Goal: Transaction & Acquisition: Purchase product/service

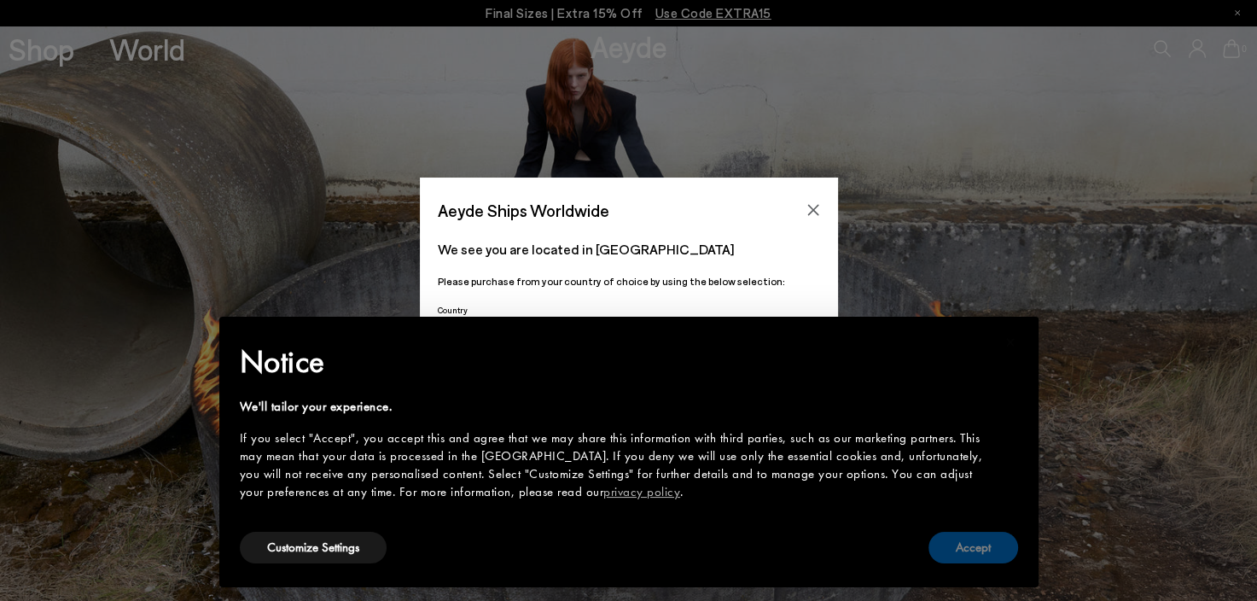
click at [976, 552] on button "Accept" at bounding box center [973, 548] width 90 height 32
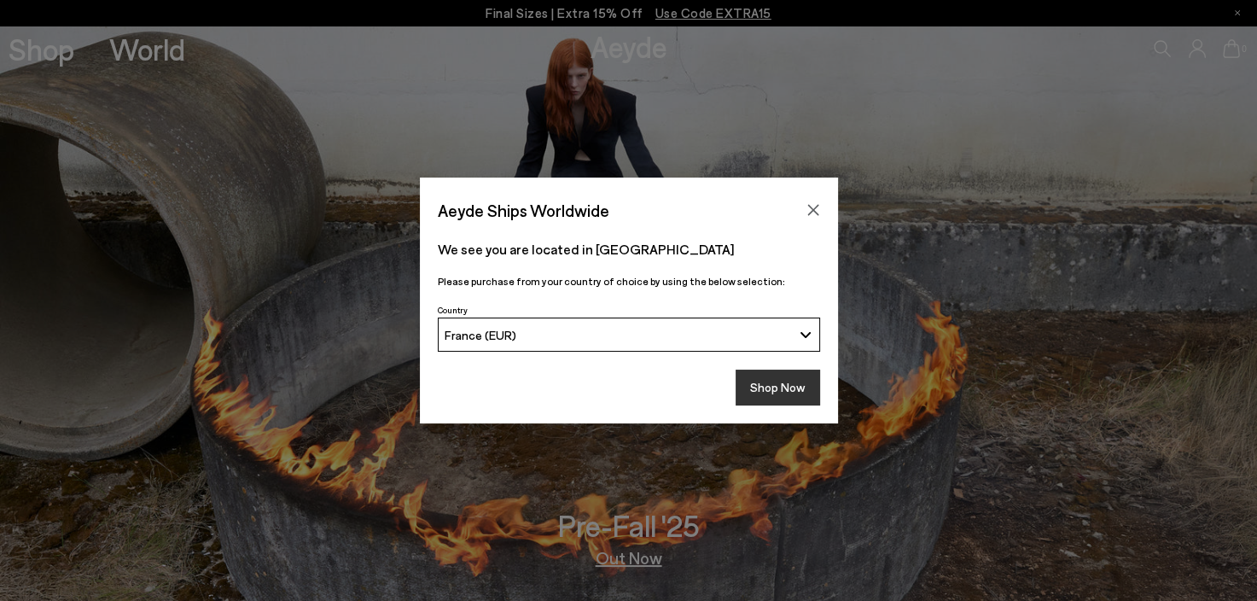
click at [790, 385] on button "Shop Now" at bounding box center [778, 388] width 84 height 36
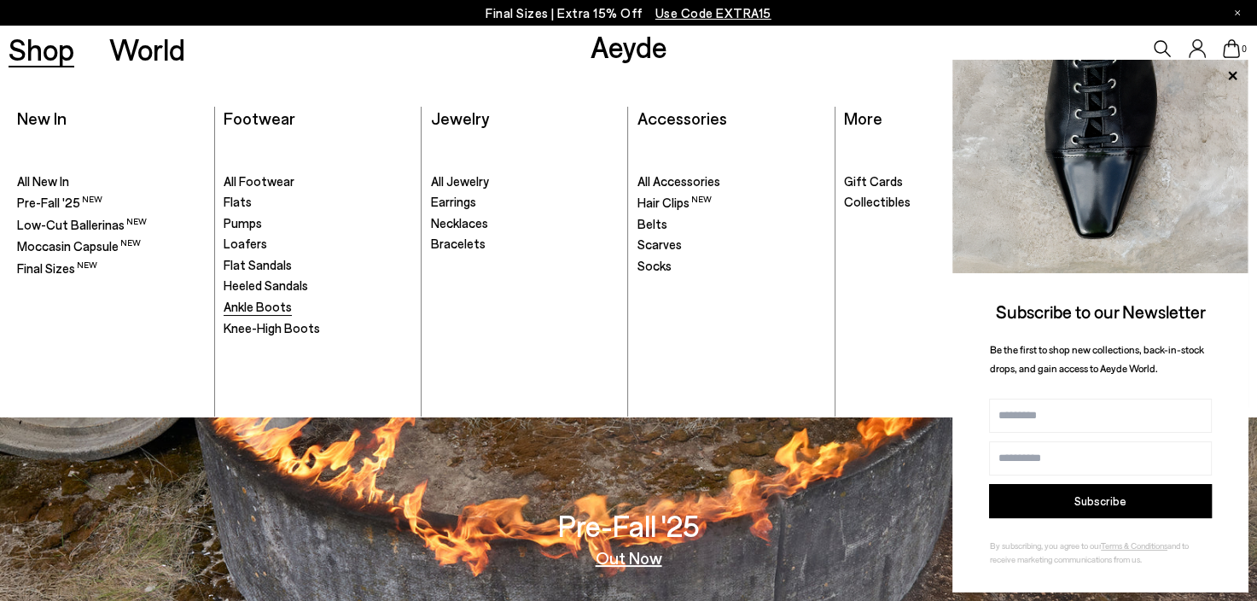
click at [256, 306] on span "Ankle Boots" at bounding box center [258, 306] width 68 height 15
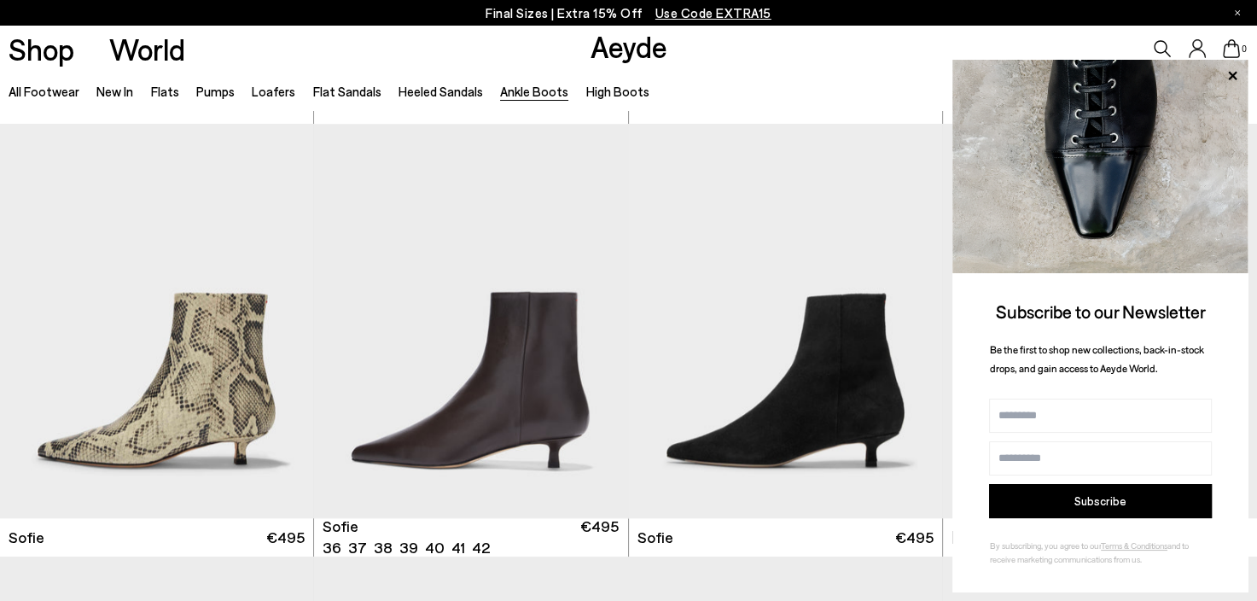
scroll to position [1707, 0]
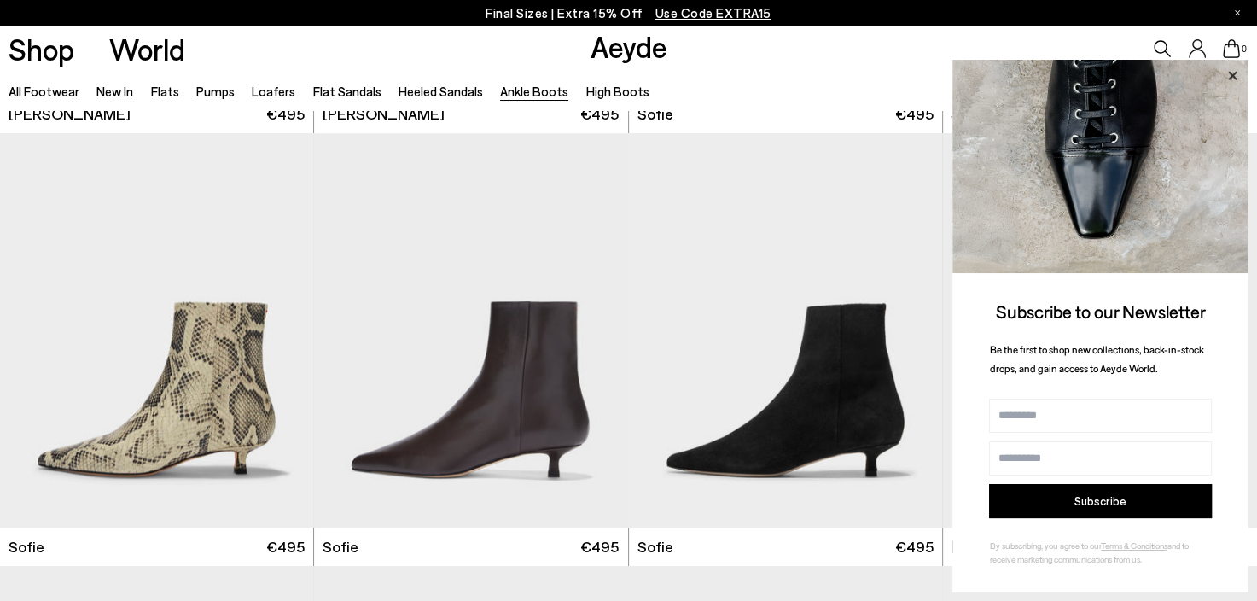
click at [1235, 75] on icon at bounding box center [1232, 76] width 22 height 22
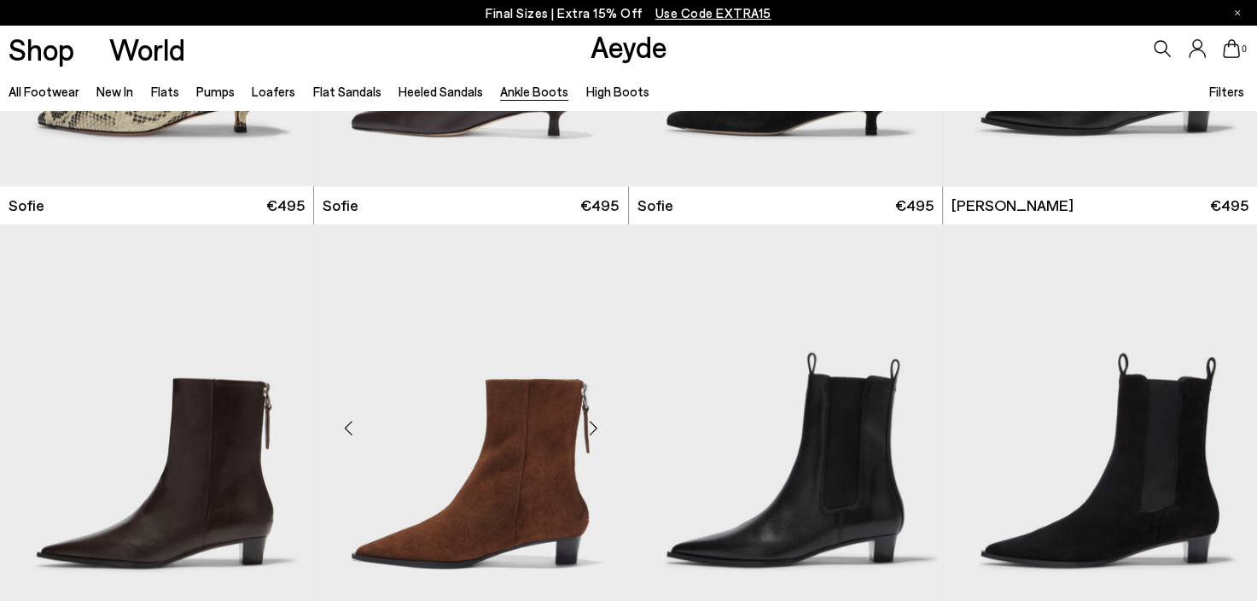
scroll to position [1792, 0]
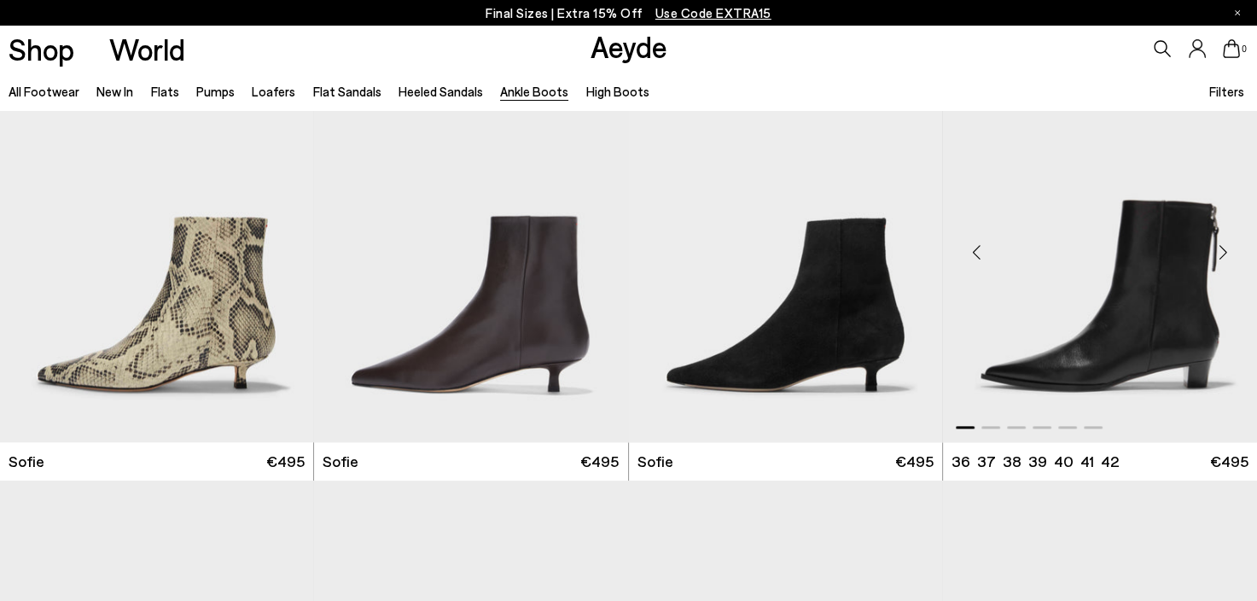
click at [1198, 324] on img "1 / 6" at bounding box center [1100, 245] width 314 height 394
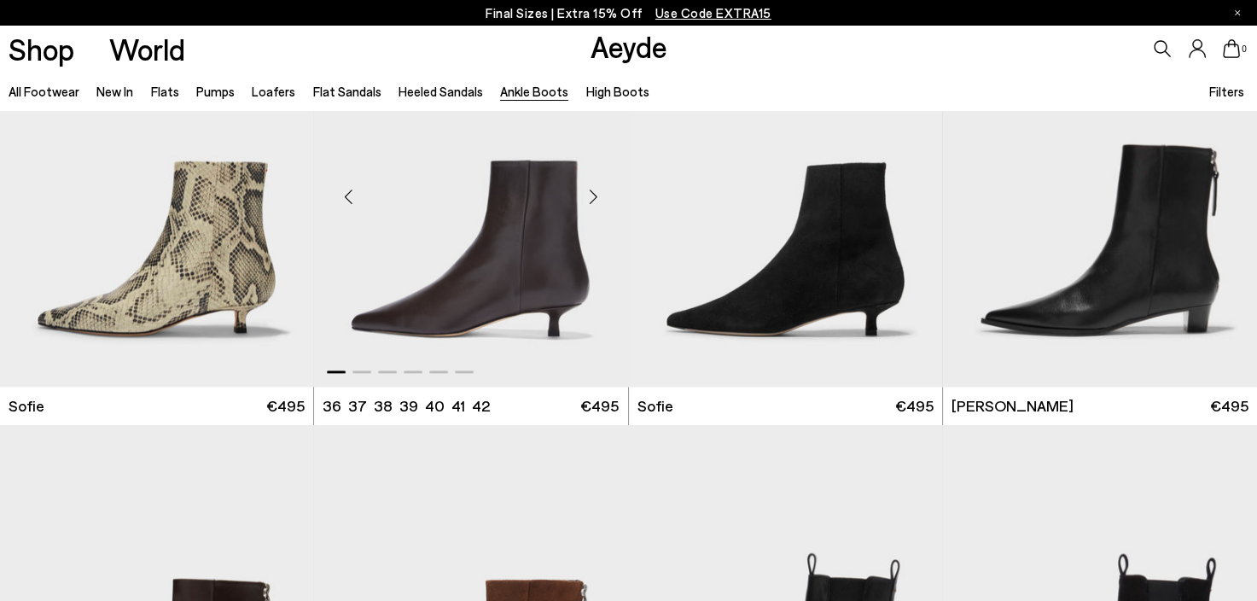
scroll to position [2133, 0]
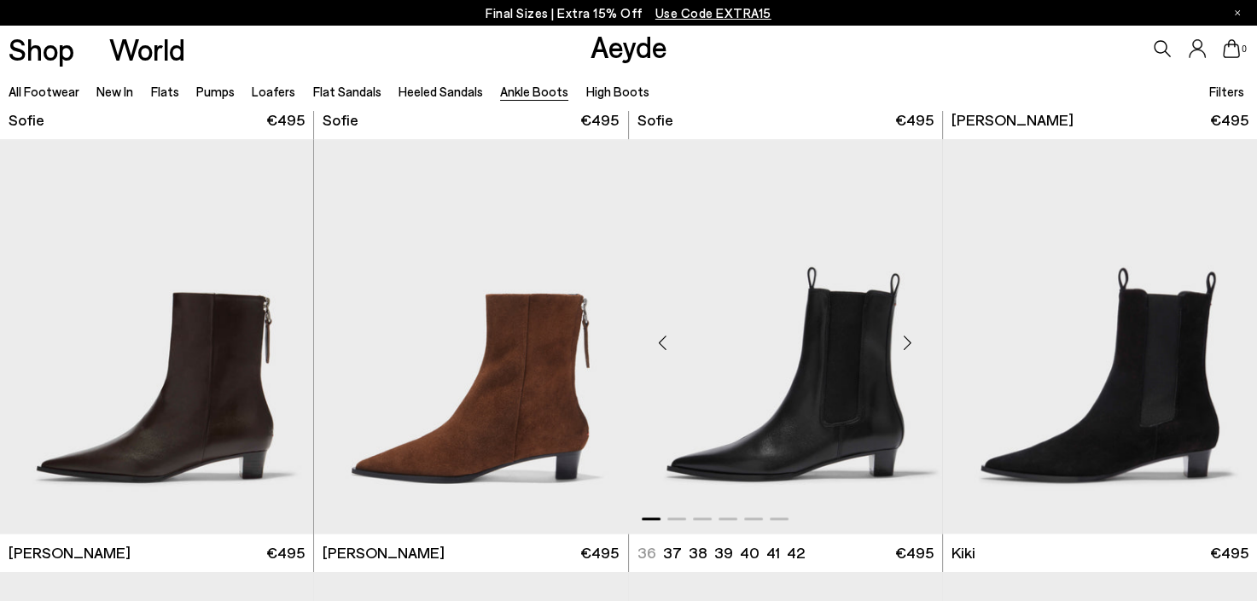
click at [778, 451] on img "1 / 6" at bounding box center [785, 336] width 313 height 394
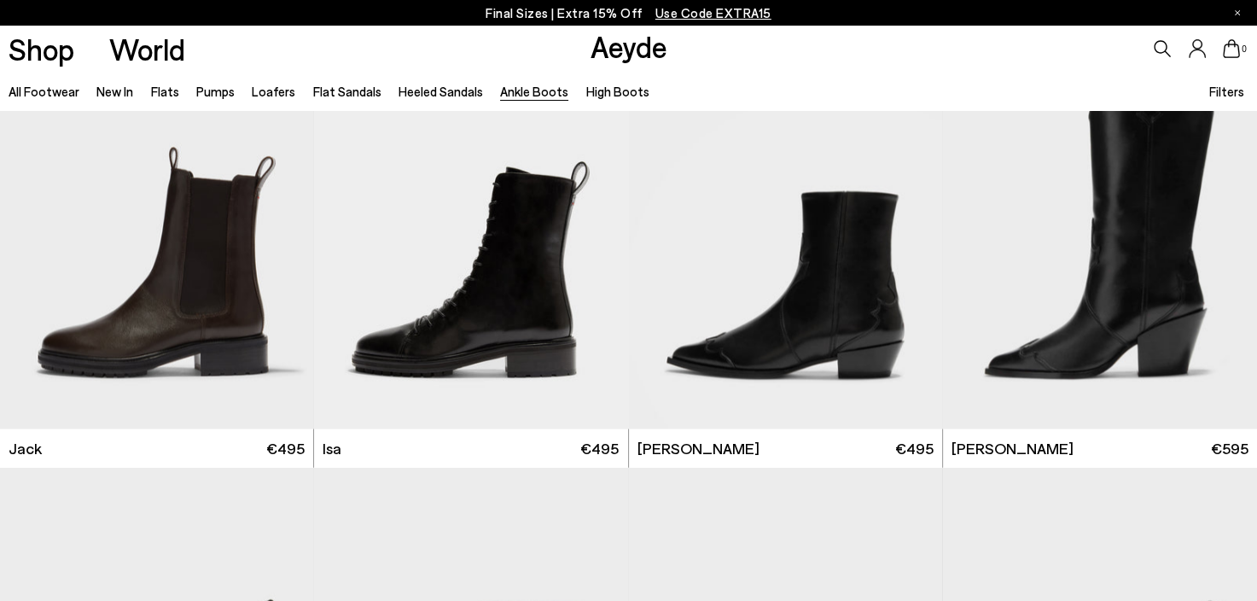
scroll to position [2849, 0]
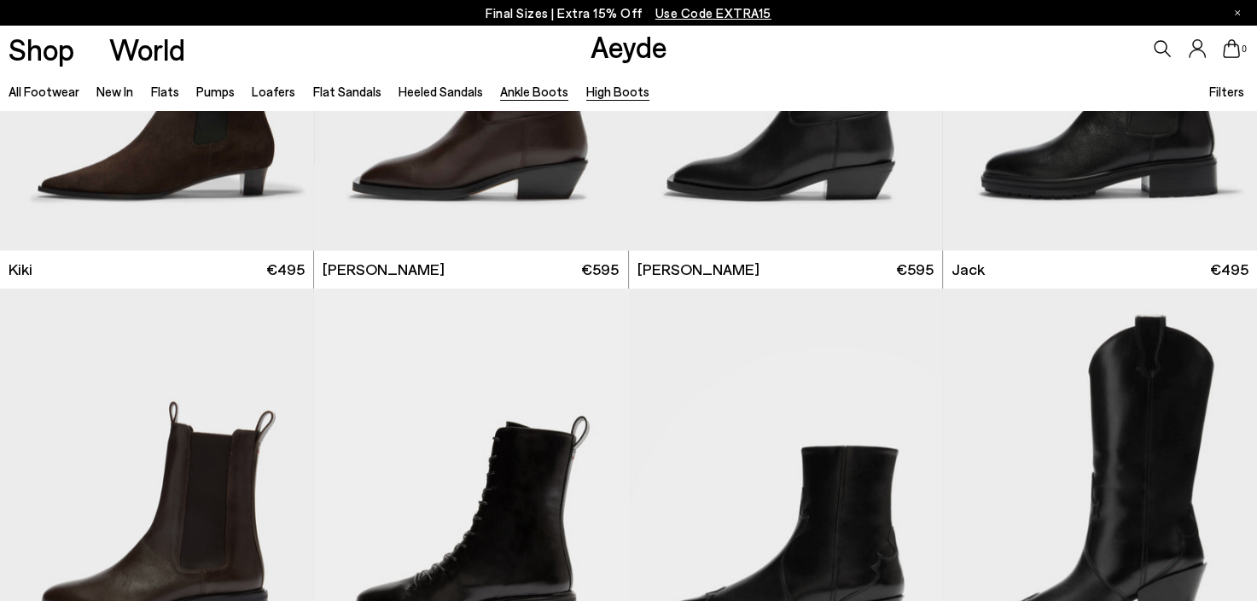
click at [614, 96] on link "High Boots" at bounding box center [617, 91] width 63 height 15
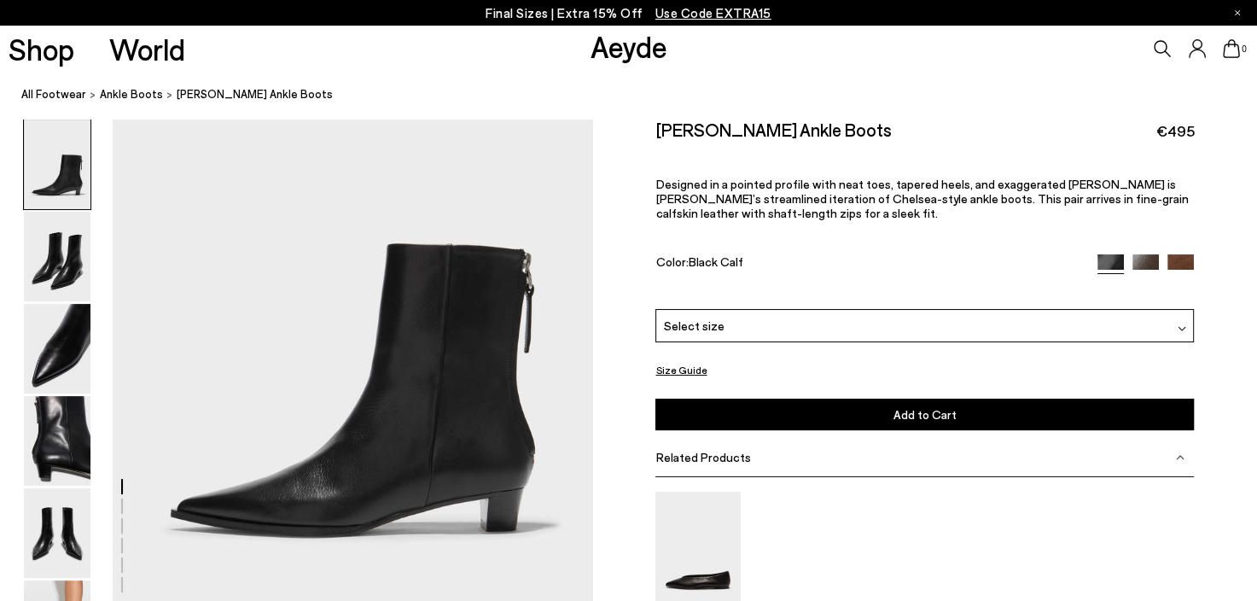
scroll to position [171, 0]
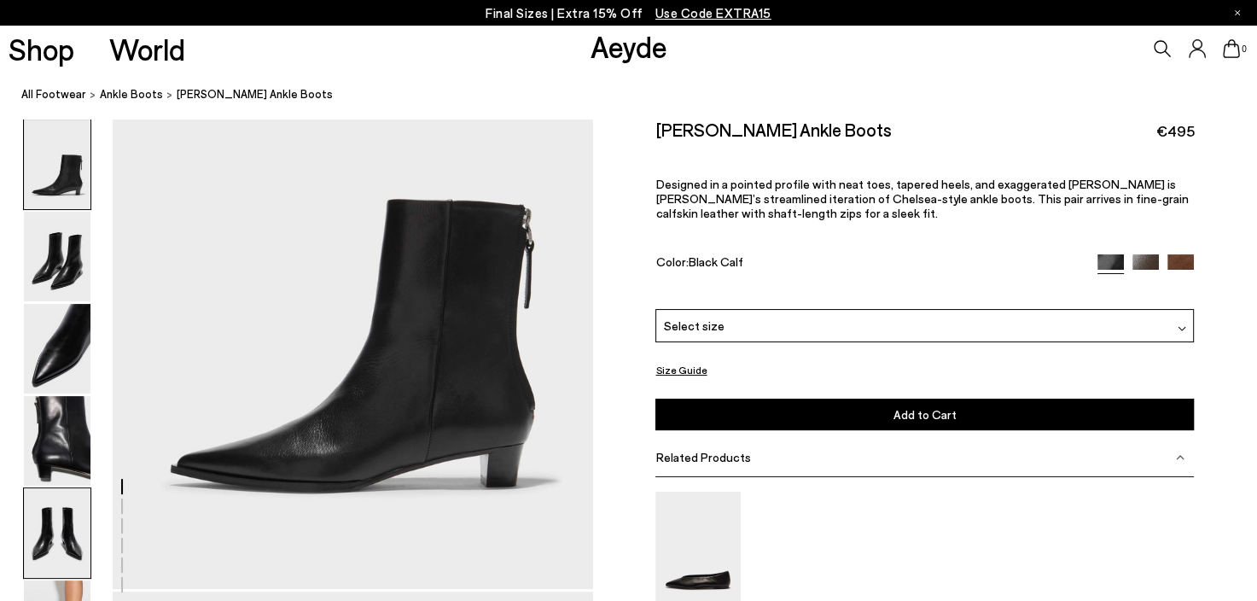
click at [47, 515] on img at bounding box center [57, 533] width 67 height 90
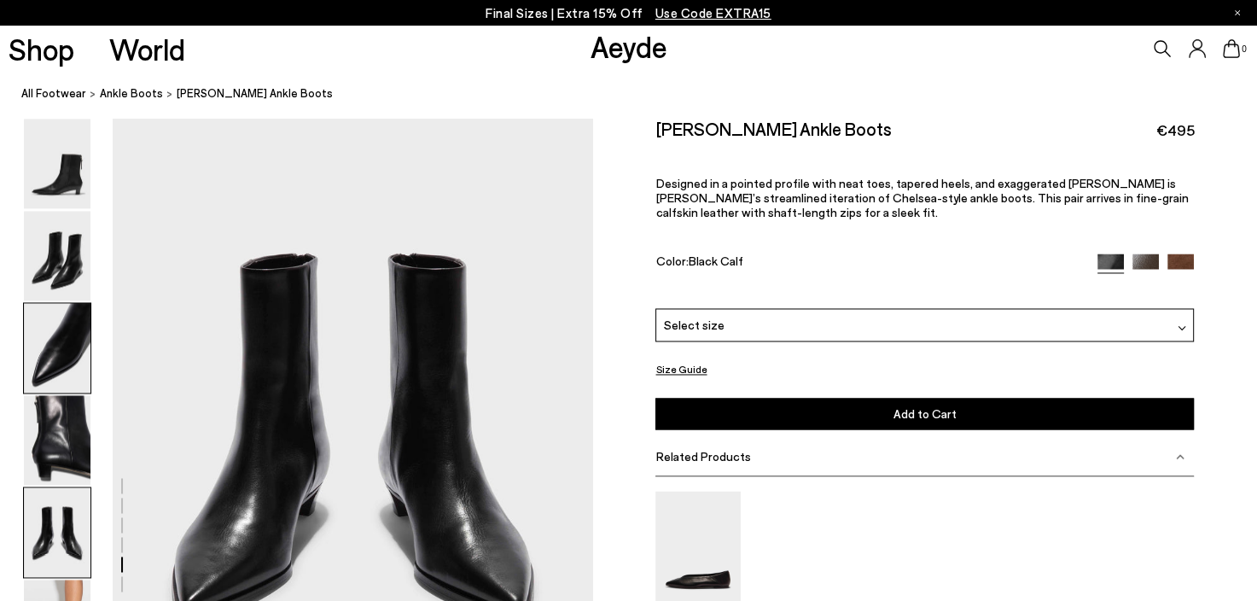
click at [54, 378] on img at bounding box center [57, 349] width 67 height 90
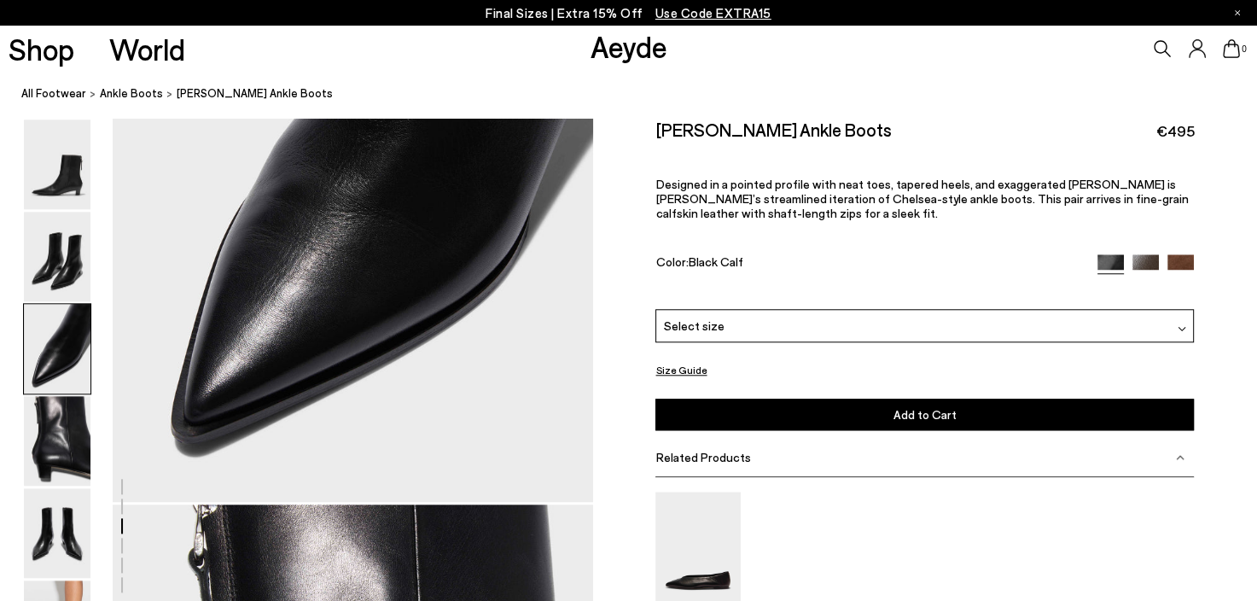
scroll to position [1543, 0]
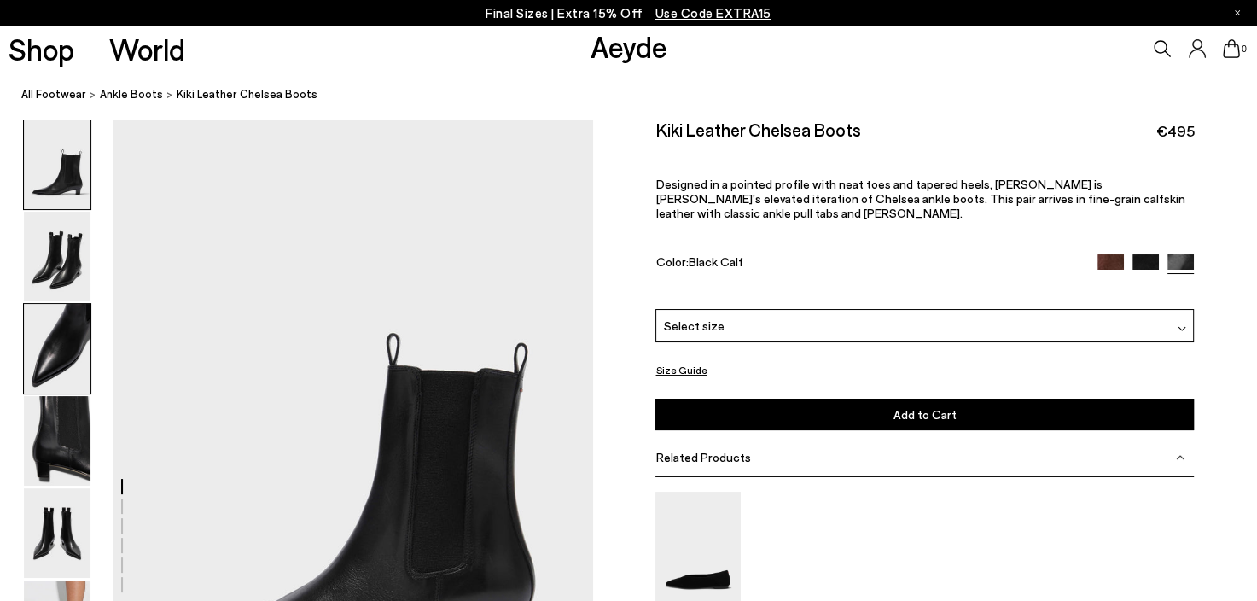
click at [70, 375] on img at bounding box center [57, 349] width 67 height 90
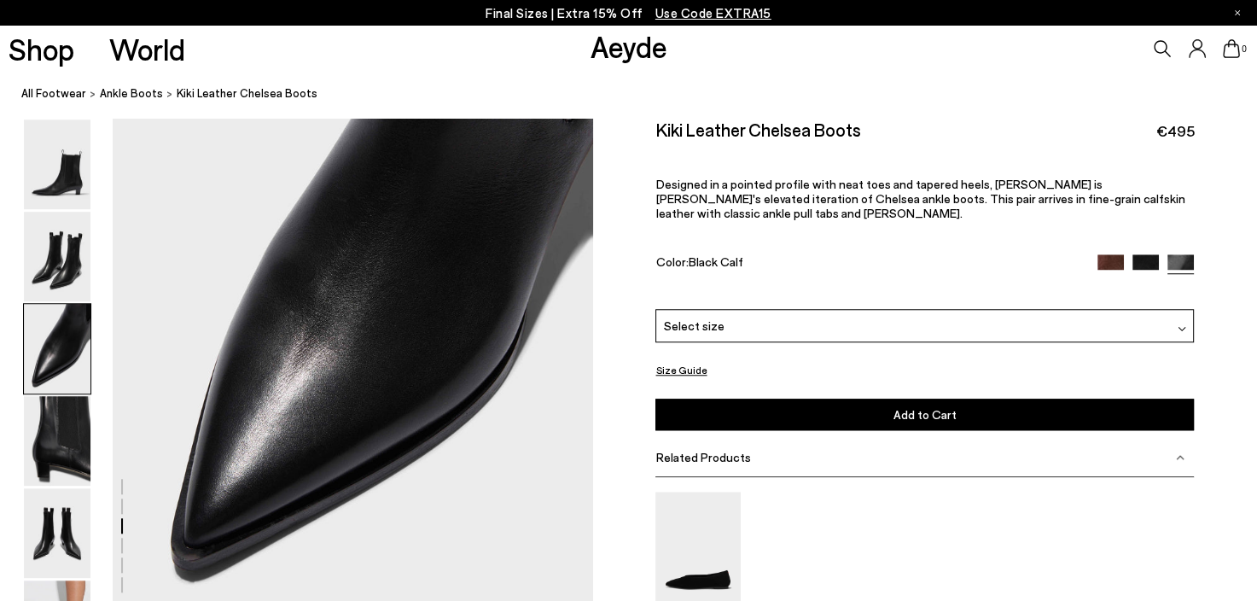
scroll to position [1458, 0]
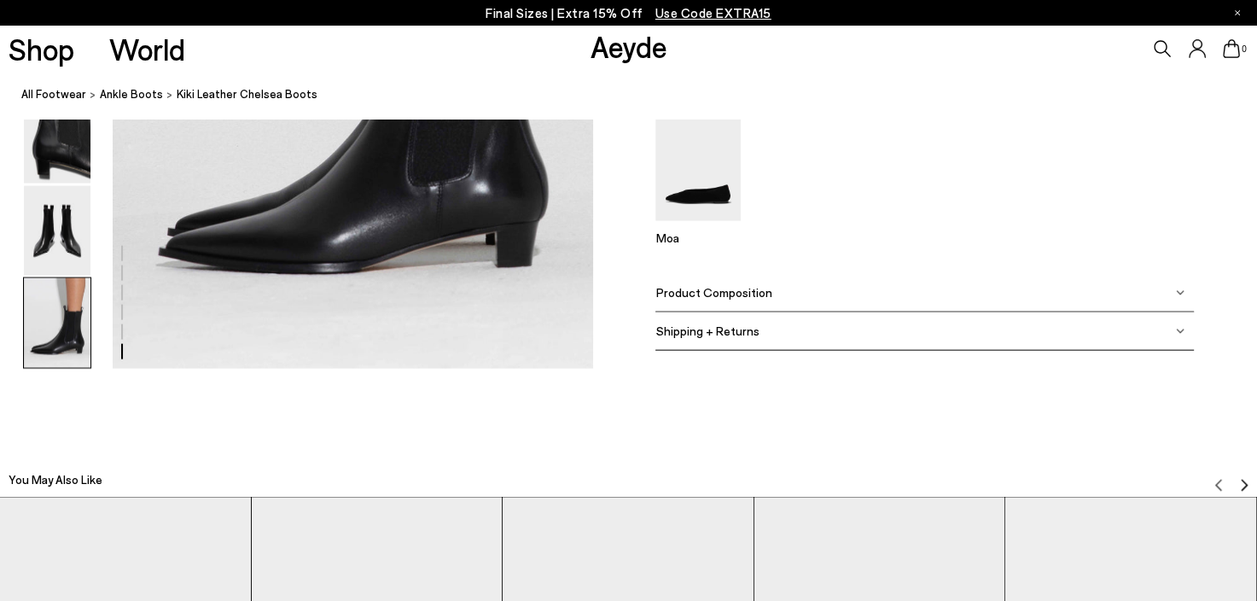
scroll to position [3588, 0]
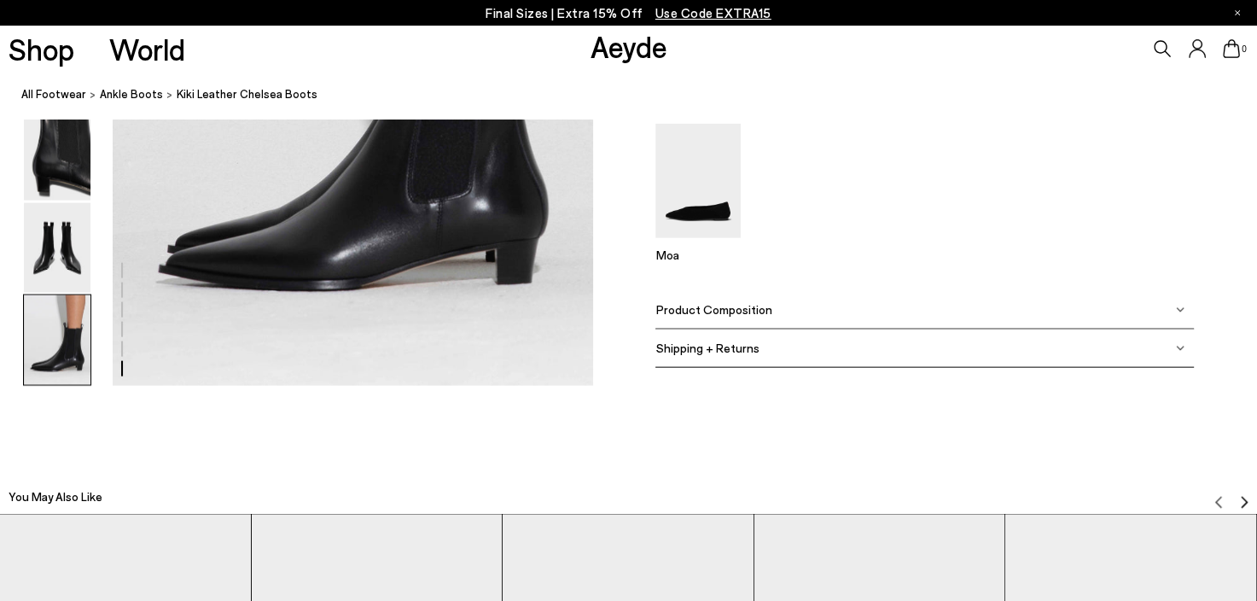
click at [740, 317] on div "Product Composition" at bounding box center [924, 309] width 538 height 38
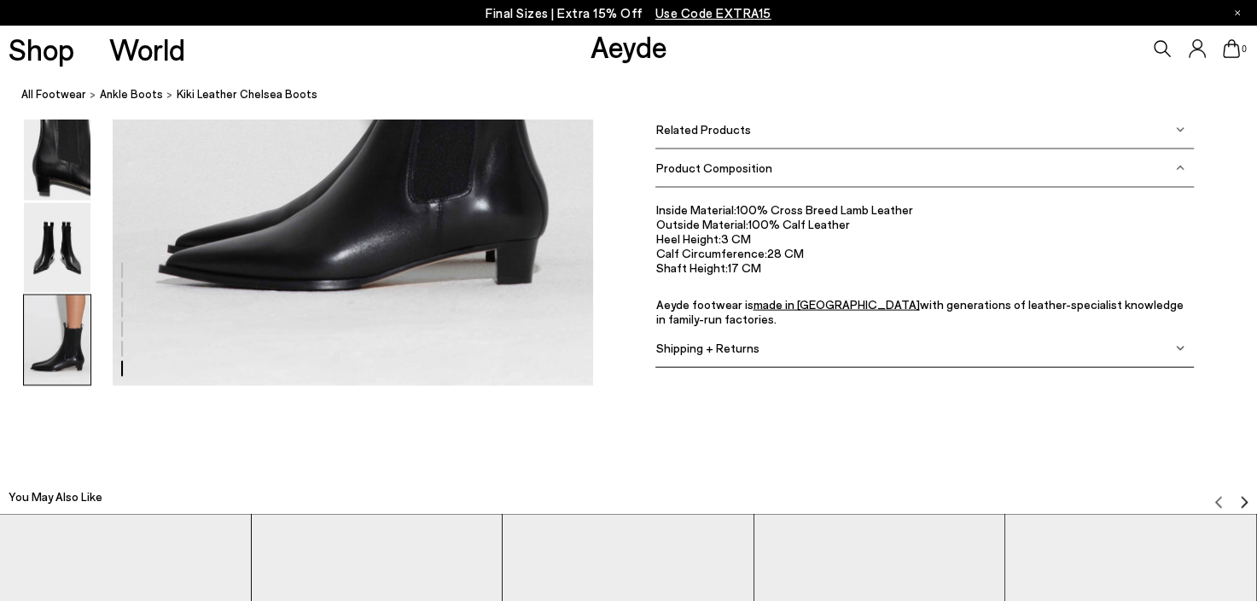
click at [79, 375] on img at bounding box center [57, 340] width 67 height 90
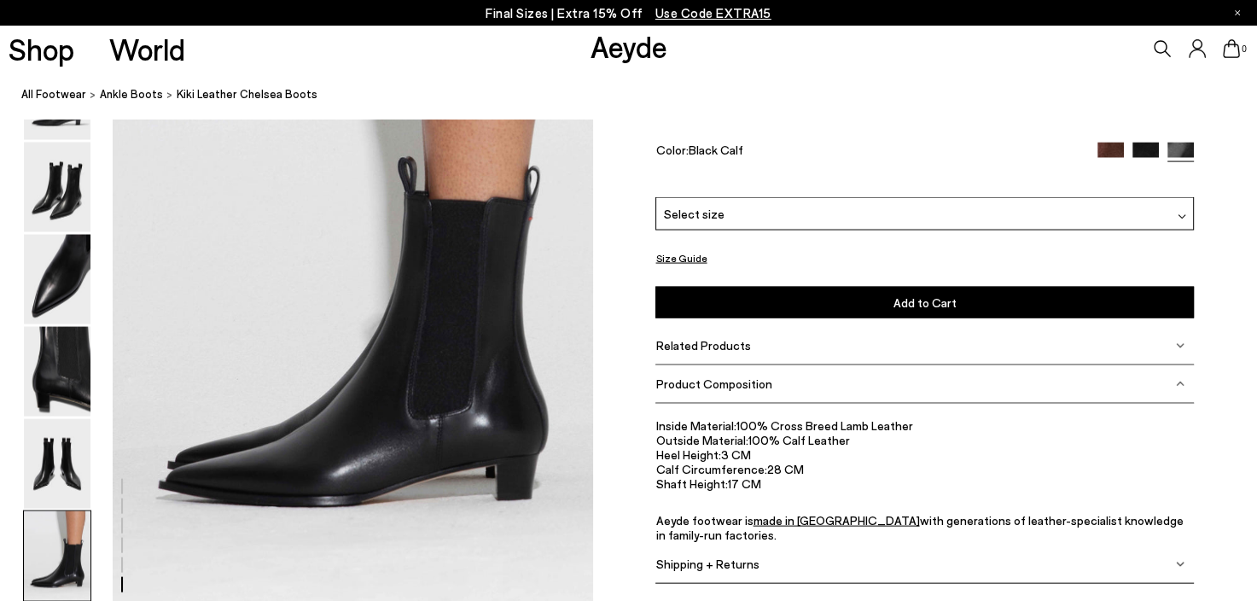
scroll to position [3332, 0]
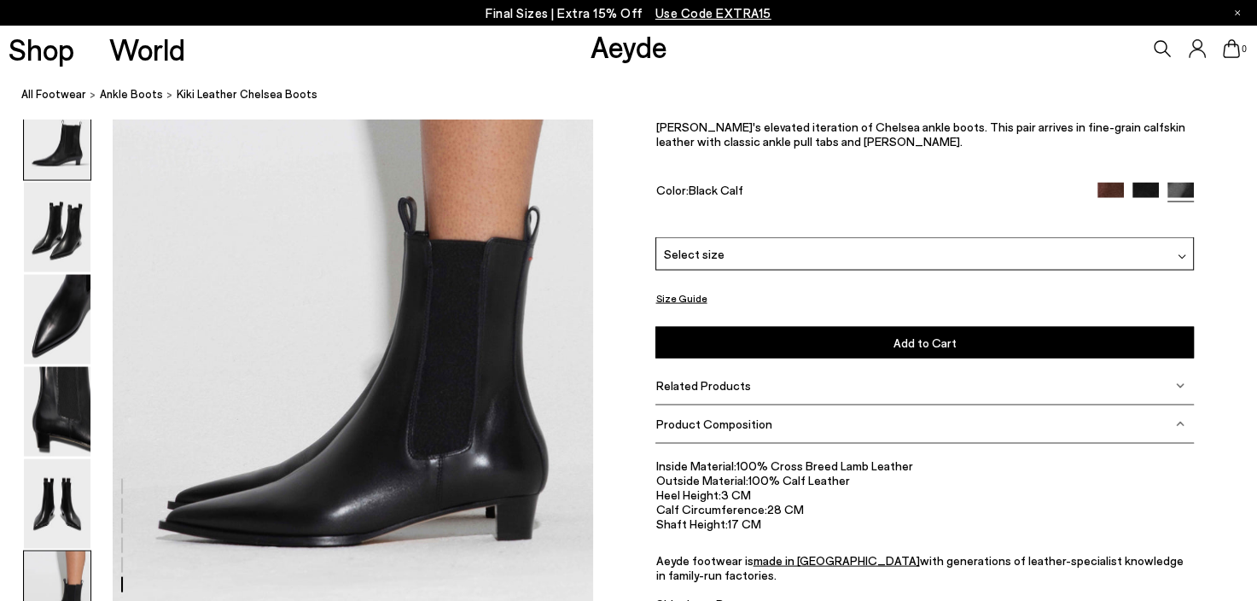
click at [79, 161] on img at bounding box center [57, 135] width 67 height 90
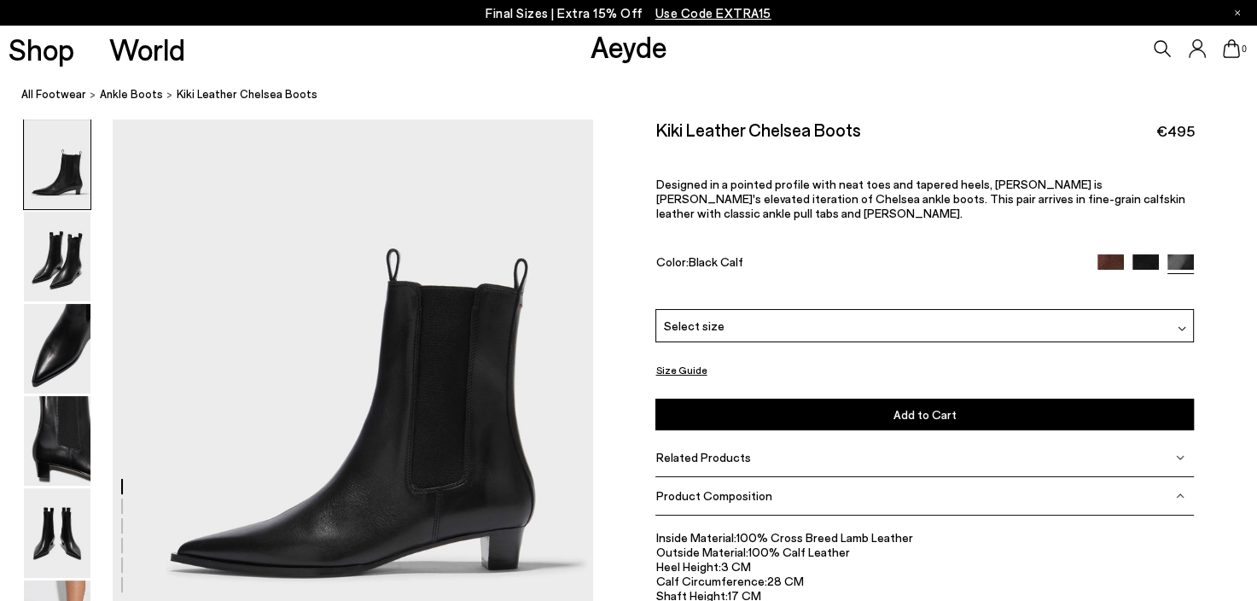
scroll to position [171, 0]
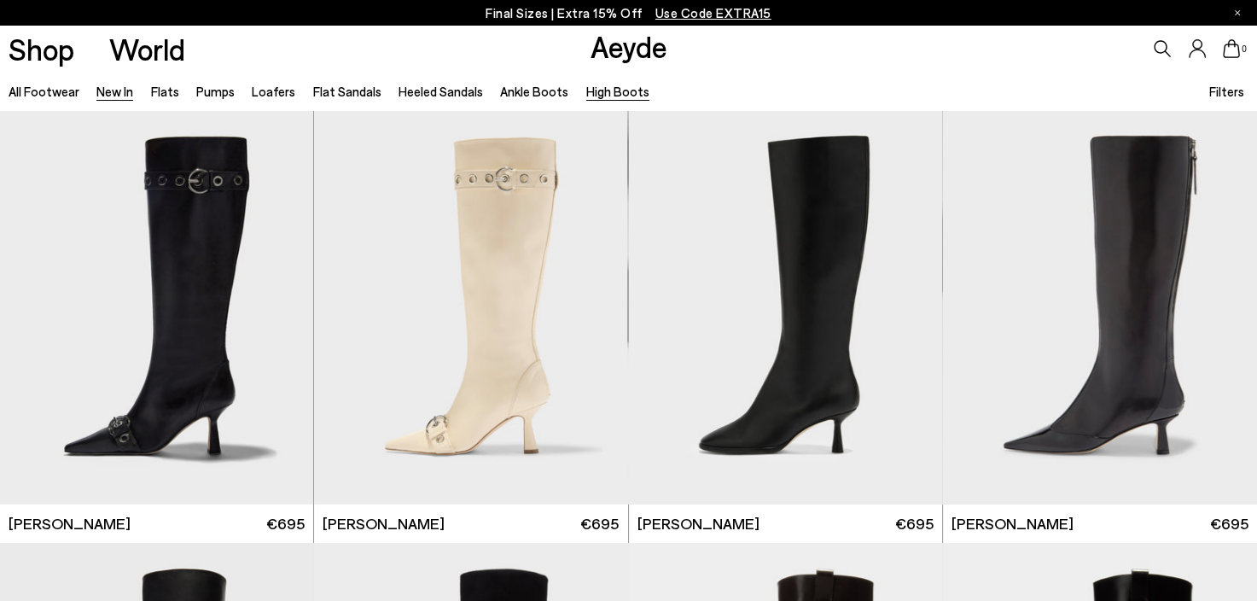
click at [125, 94] on link "New In" at bounding box center [114, 91] width 37 height 15
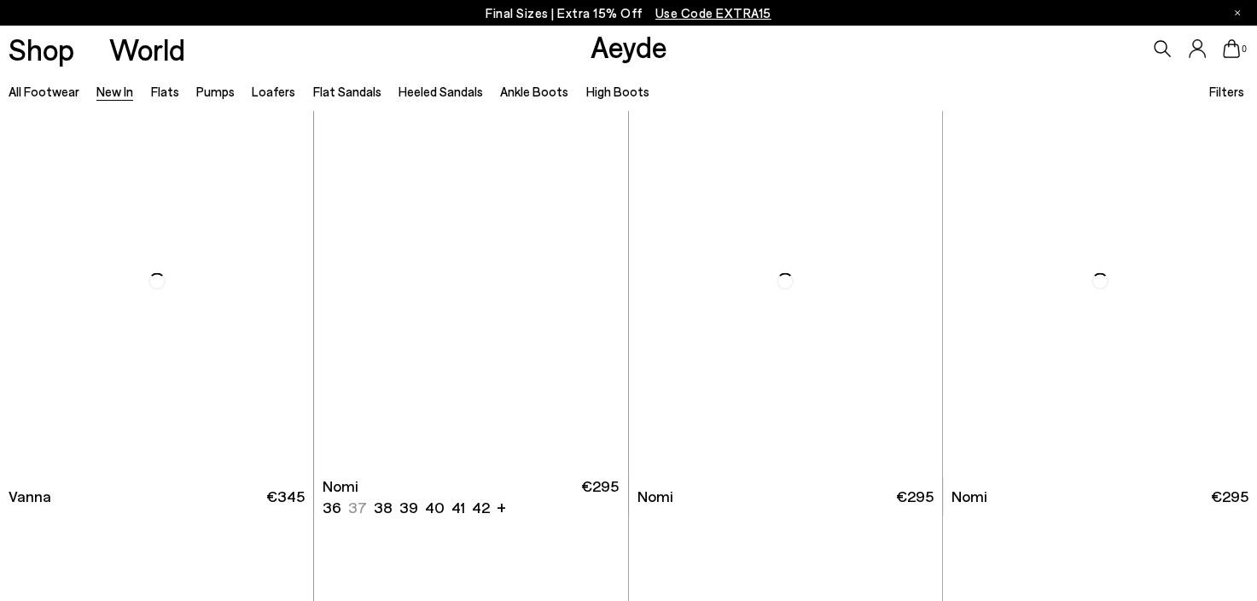
scroll to position [2901, 0]
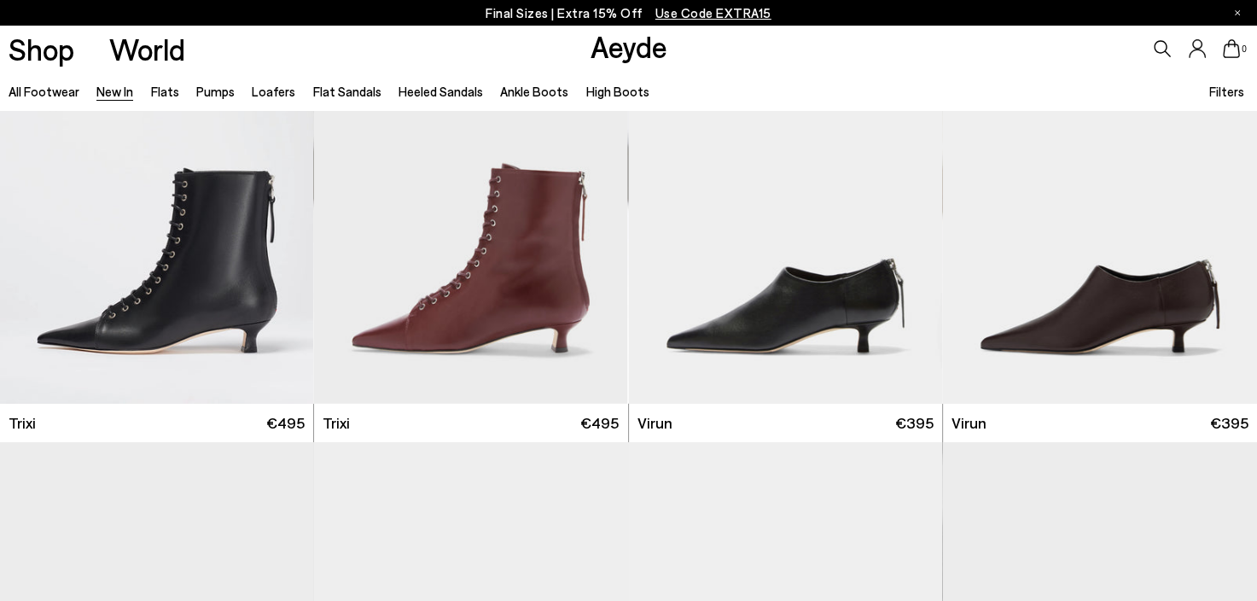
scroll to position [6571, 0]
